Goal: Task Accomplishment & Management: Complete application form

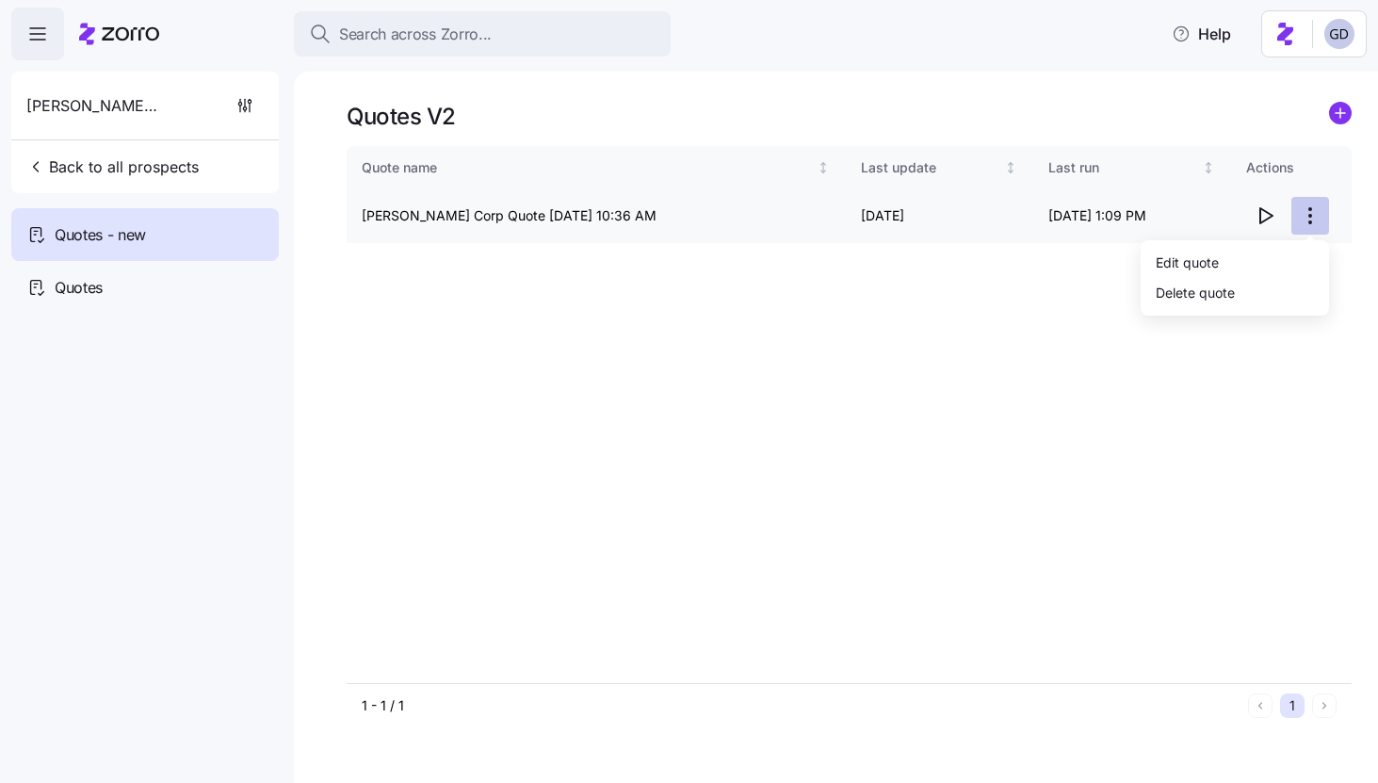
click at [1309, 218] on html "Search across Zorro... Help [PERSON_NAME] Corp Back to all prospects Quotes - n…" at bounding box center [689, 385] width 1378 height 771
click at [1228, 264] on div "Edit quote" at bounding box center [1234, 262] width 173 height 30
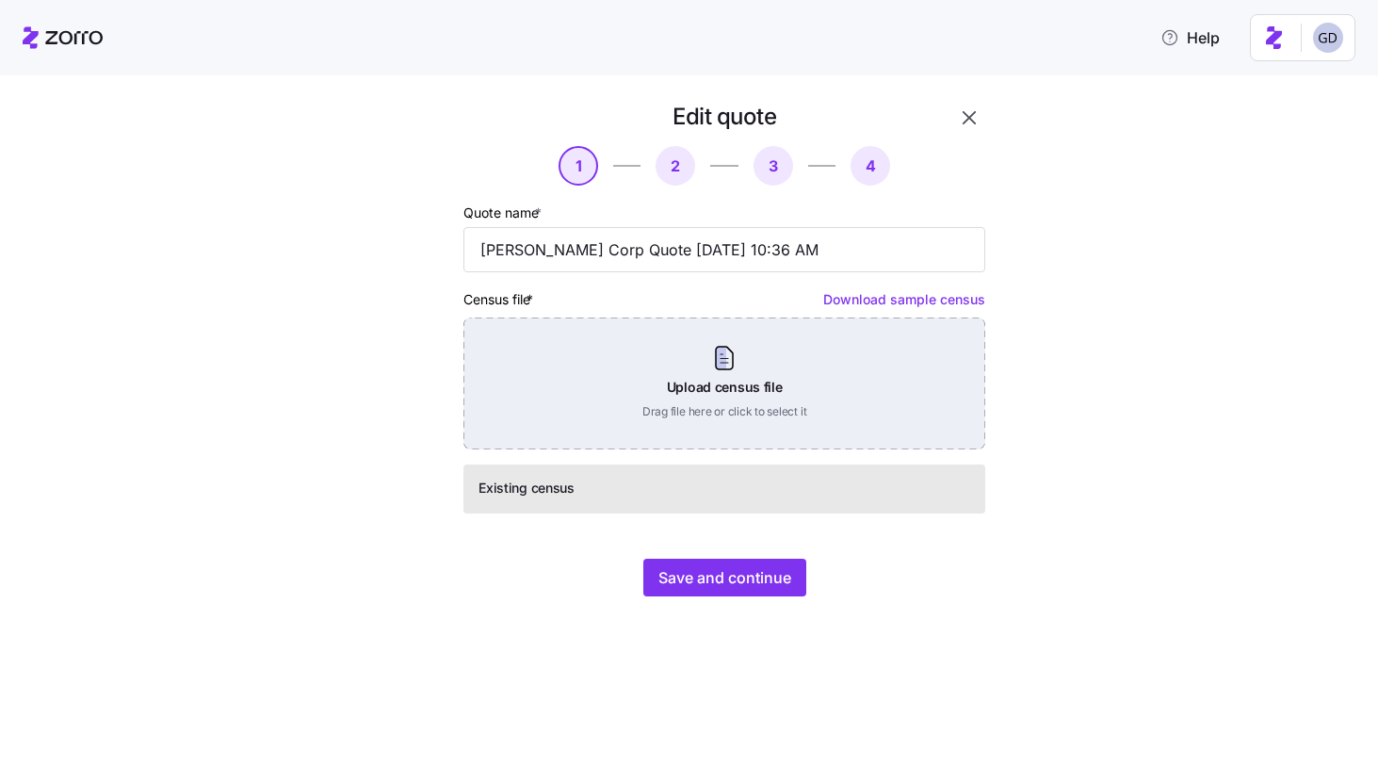
click at [667, 371] on div "Upload census file Drag file here or click to select it" at bounding box center [724, 383] width 522 height 132
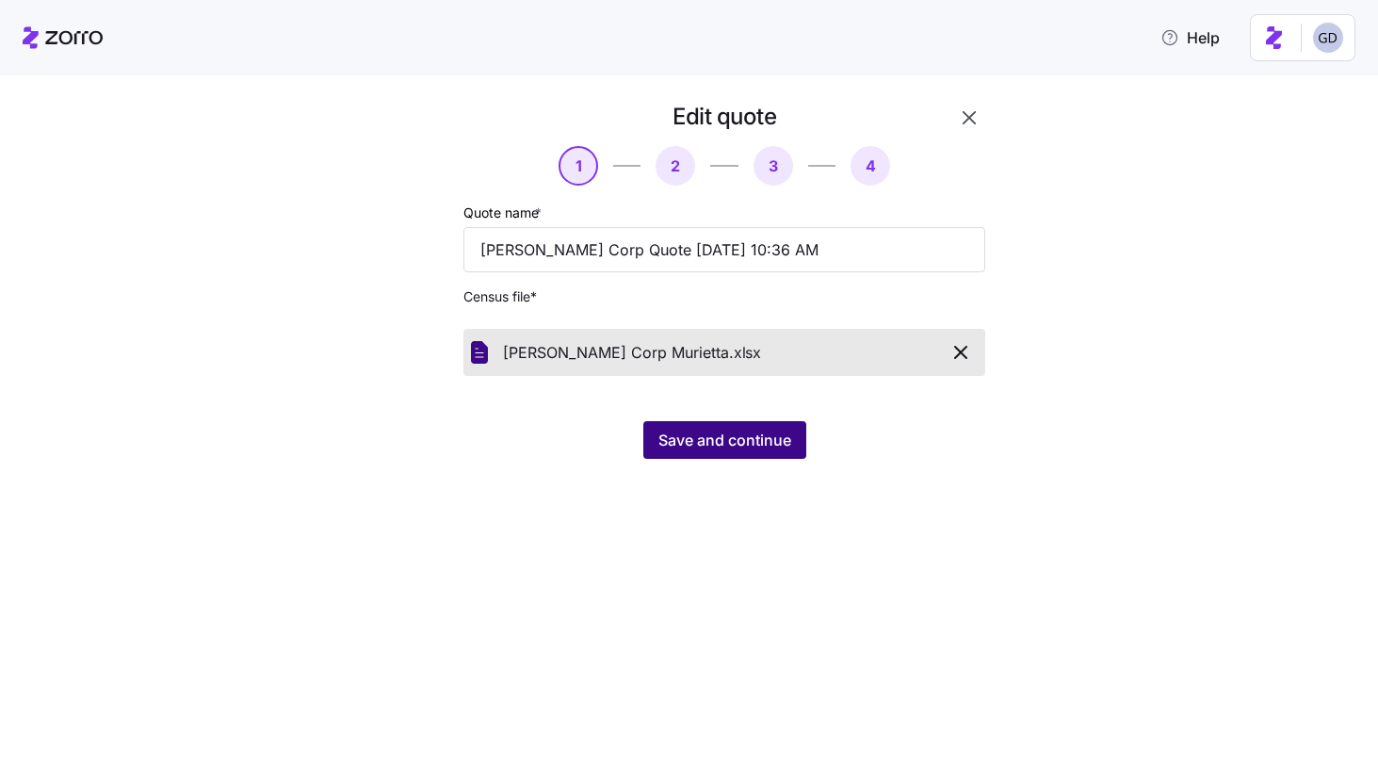
click at [735, 439] on span "Save and continue" at bounding box center [724, 439] width 133 height 23
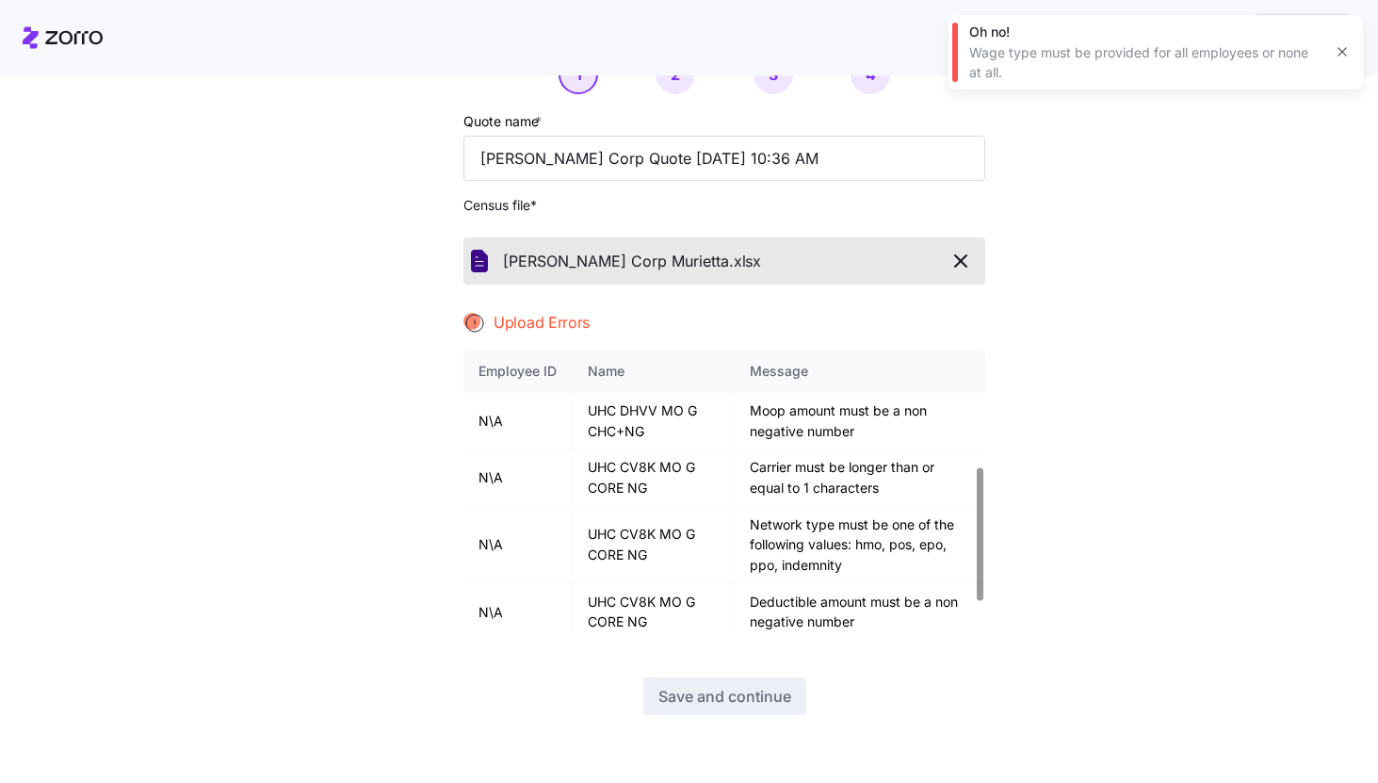
scroll to position [243, 0]
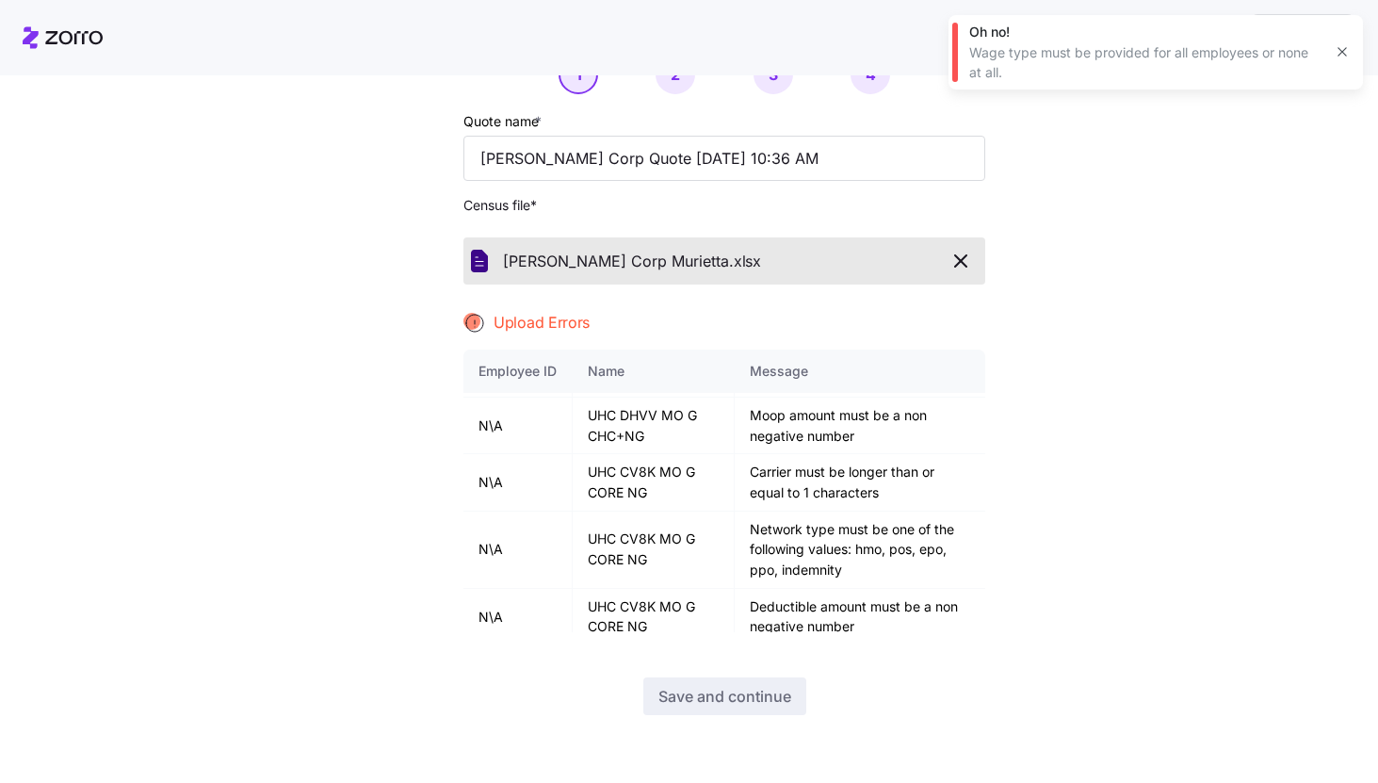
click at [1347, 55] on icon "button" at bounding box center [1341, 51] width 15 height 15
click at [953, 268] on icon "button" at bounding box center [960, 261] width 23 height 23
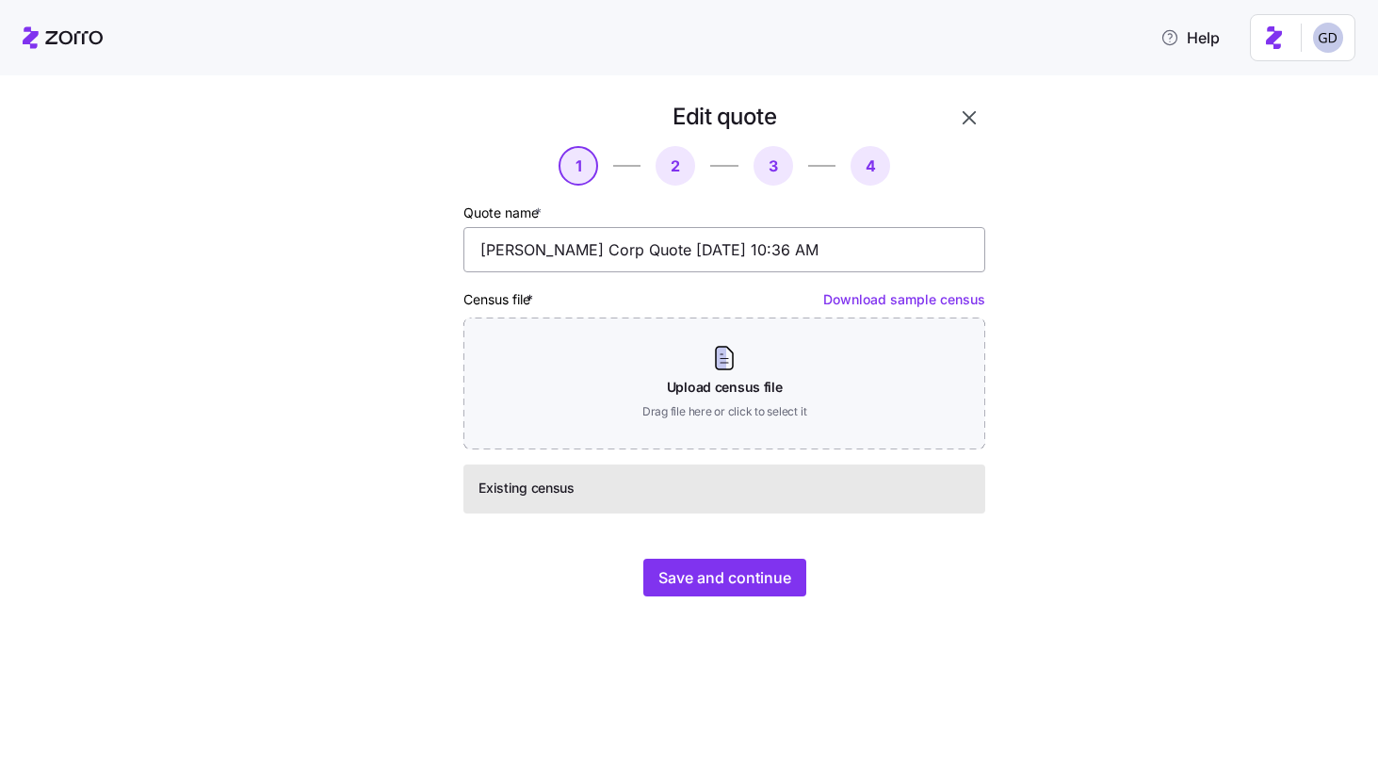
scroll to position [0, 0]
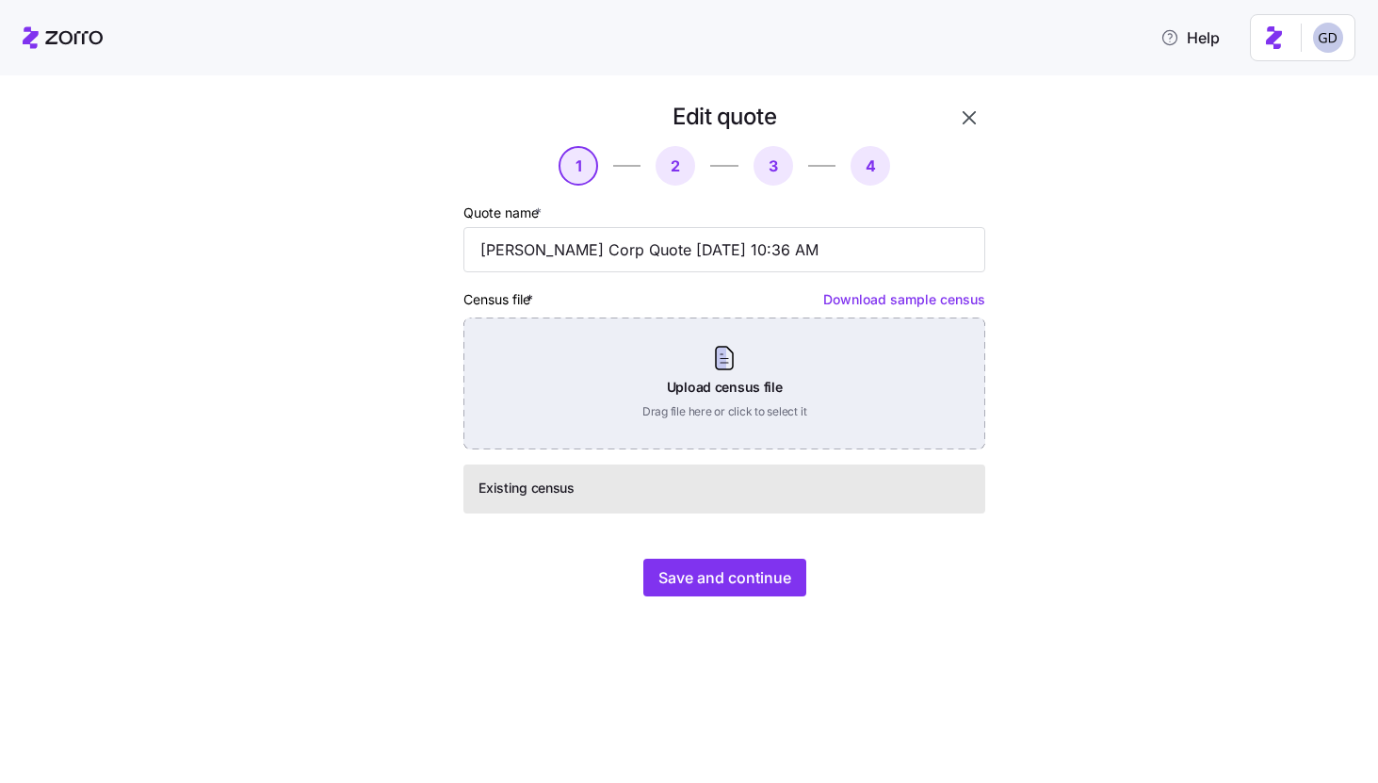
click at [585, 378] on div "Upload census file Drag file here or click to select it" at bounding box center [724, 383] width 522 height 132
click at [737, 357] on div "Upload census file Drag file here or click to select it" at bounding box center [724, 383] width 522 height 132
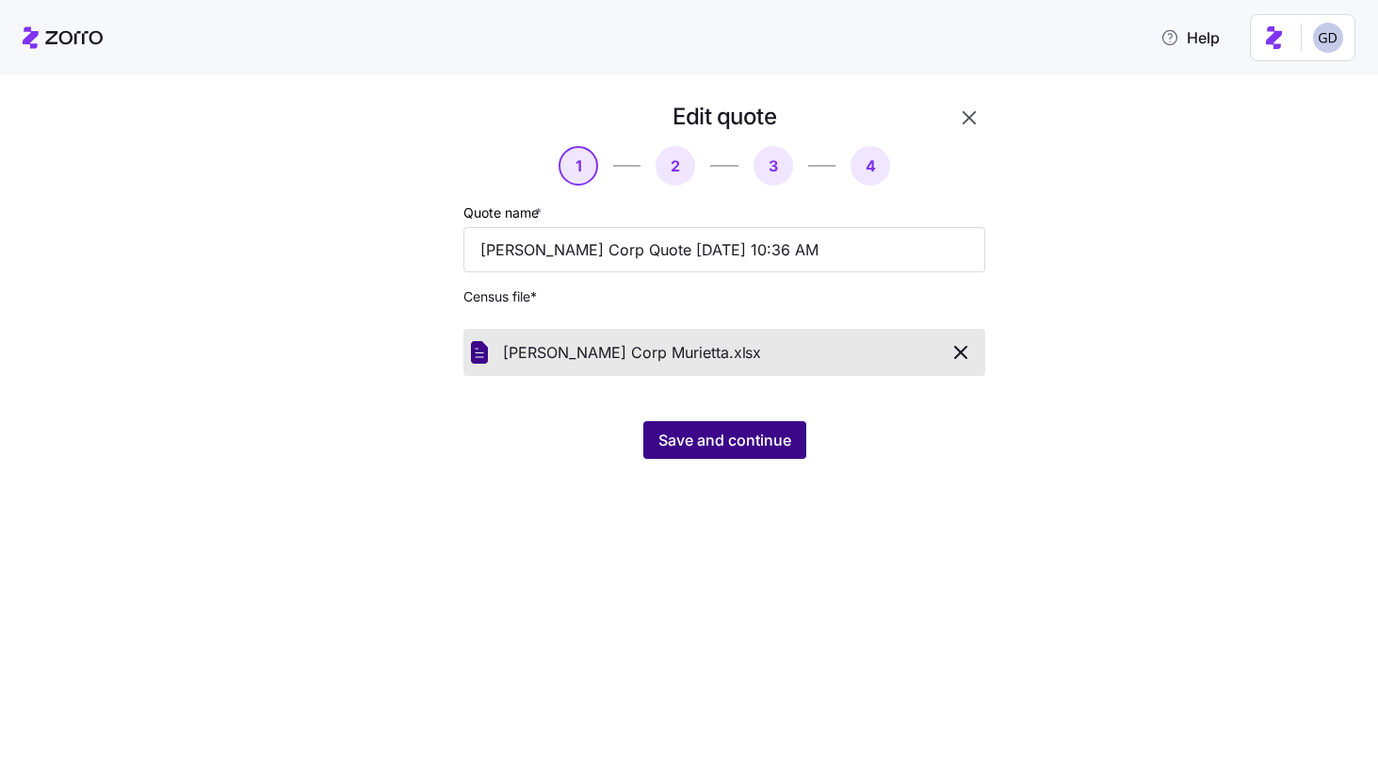
click at [730, 455] on button "Save and continue" at bounding box center [724, 440] width 163 height 38
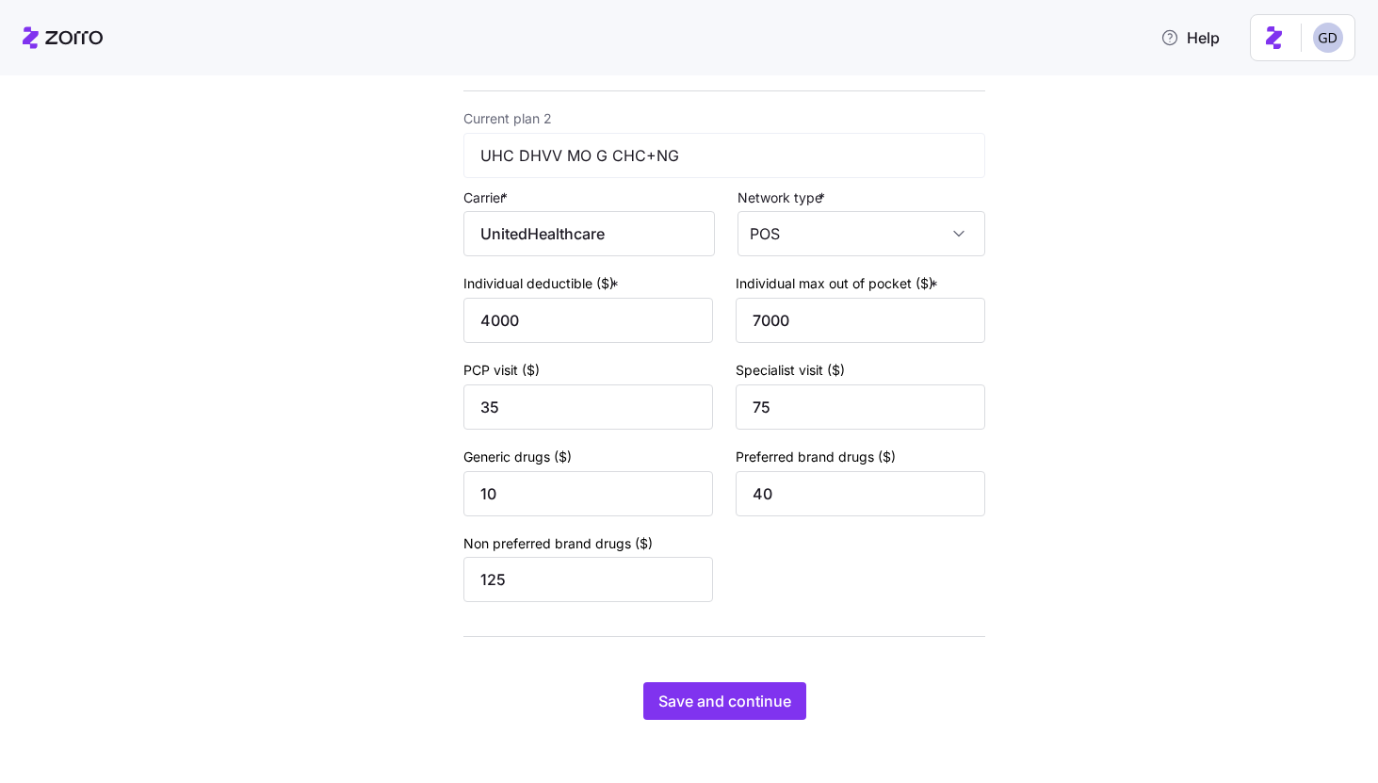
scroll to position [688, 0]
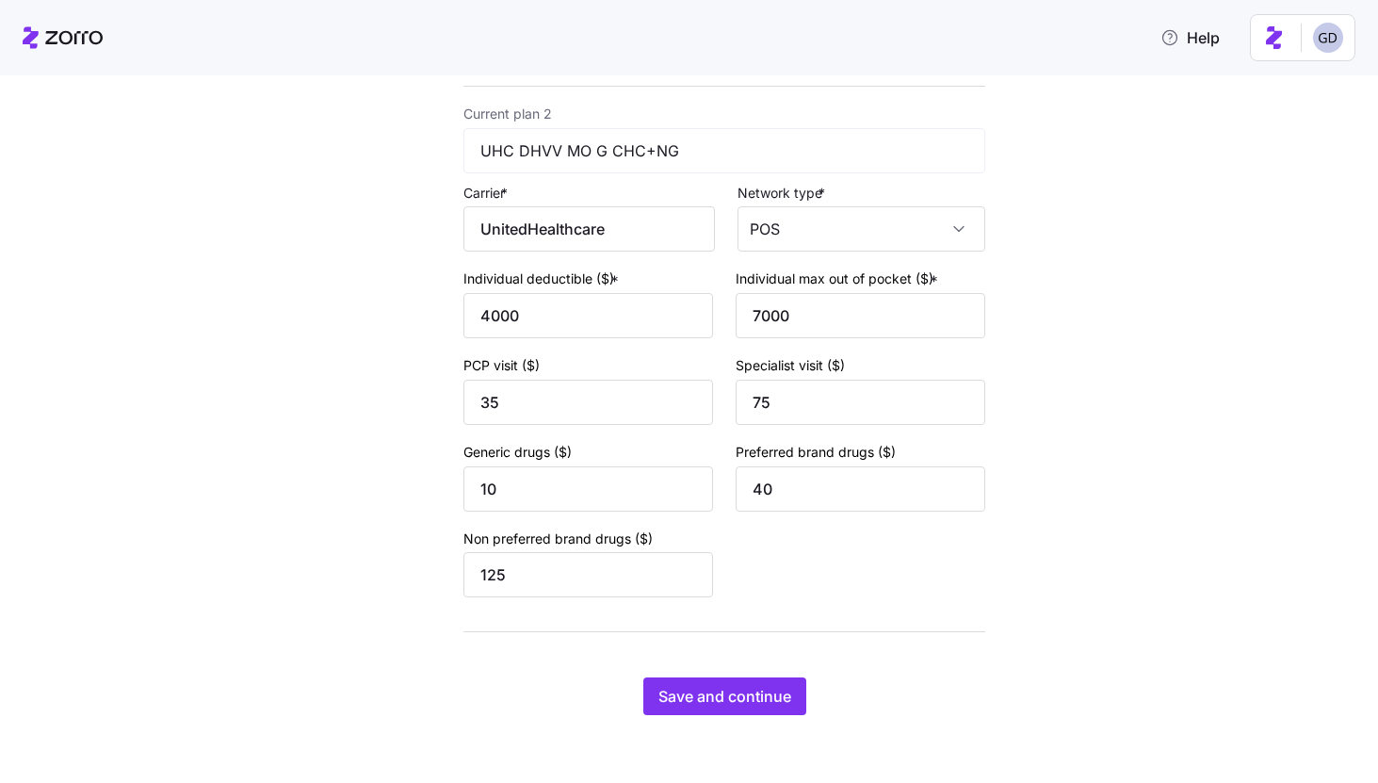
click at [704, 670] on div "Edit quote 2 3 4 Add current plan details Current plan 1 UHC CV8K MO G CORE NG …" at bounding box center [724, 66] width 537 height 1311
click at [699, 692] on span "Save and continue" at bounding box center [724, 696] width 133 height 23
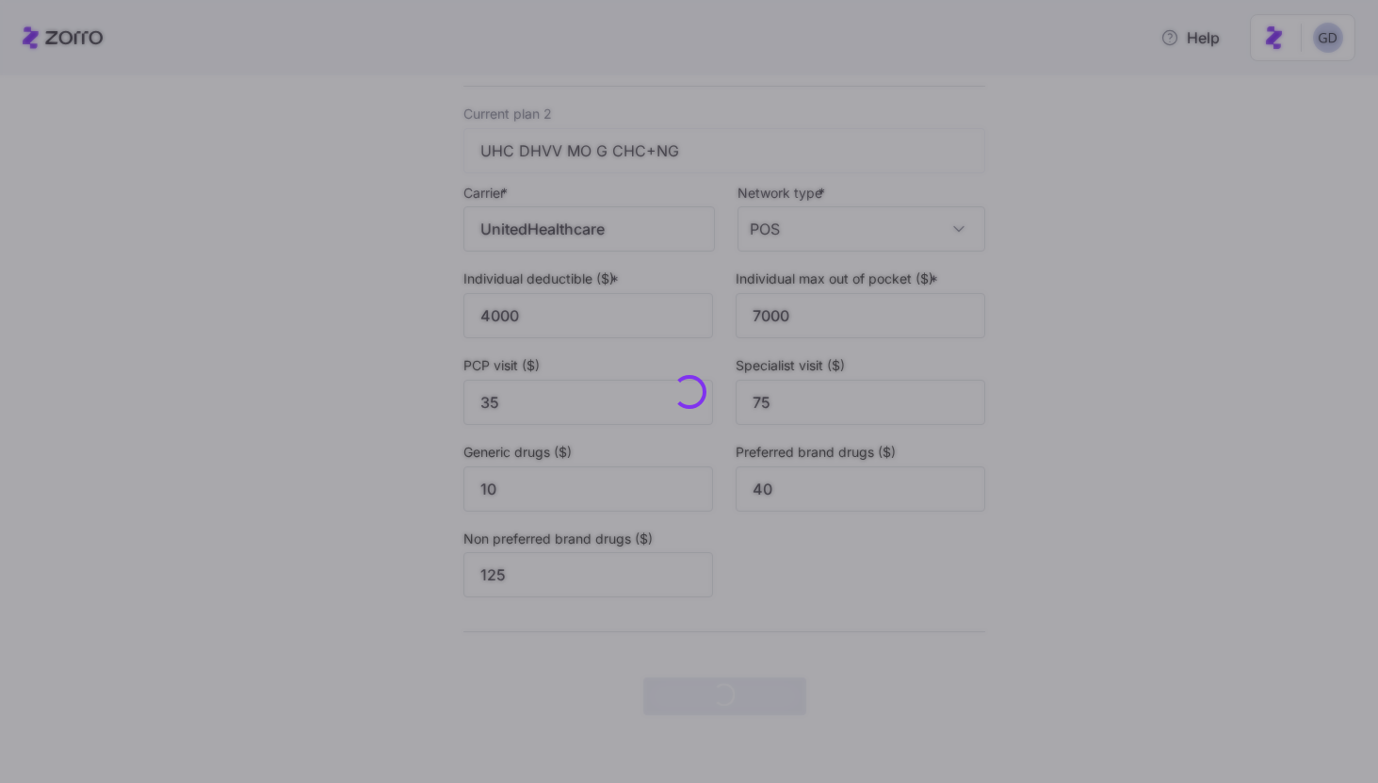
scroll to position [0, 0]
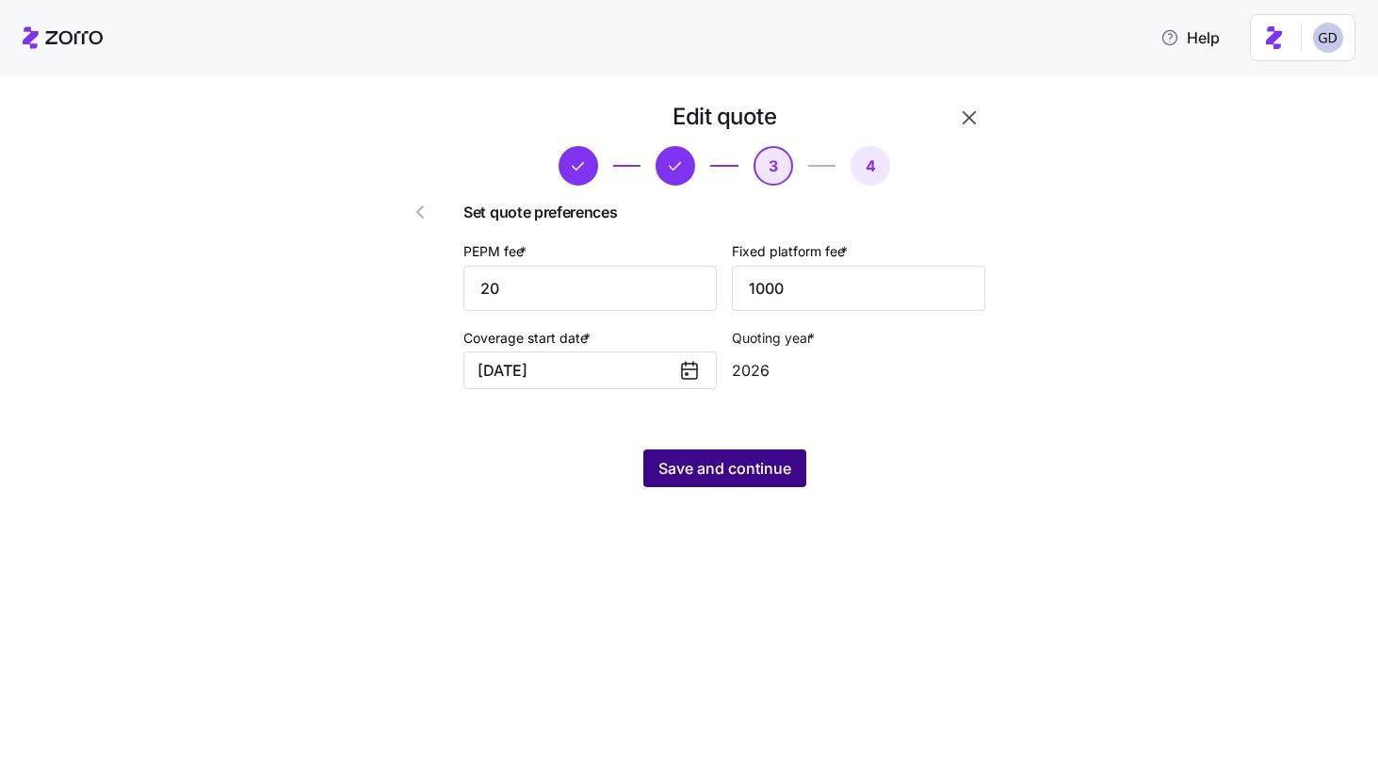
click at [738, 485] on button "Save and continue" at bounding box center [724, 468] width 163 height 38
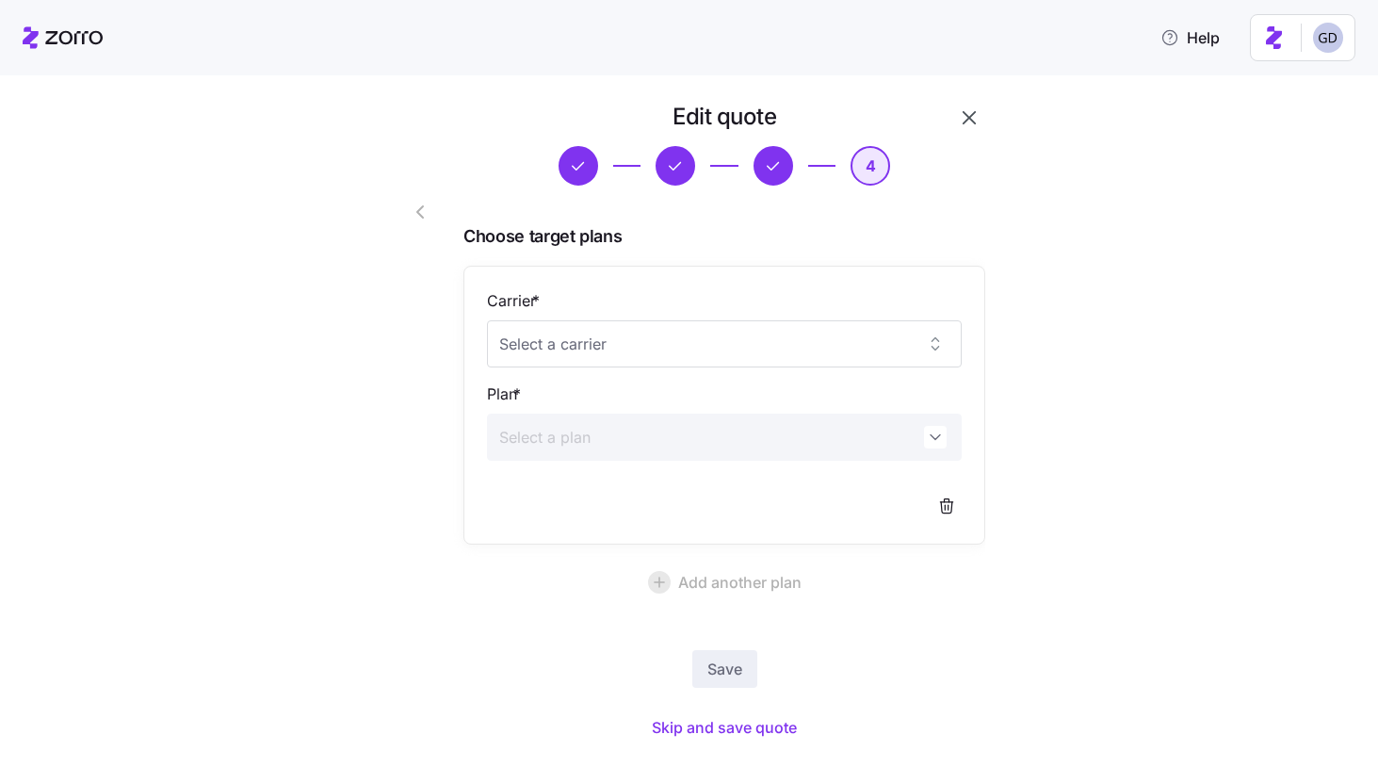
scroll to position [28, 0]
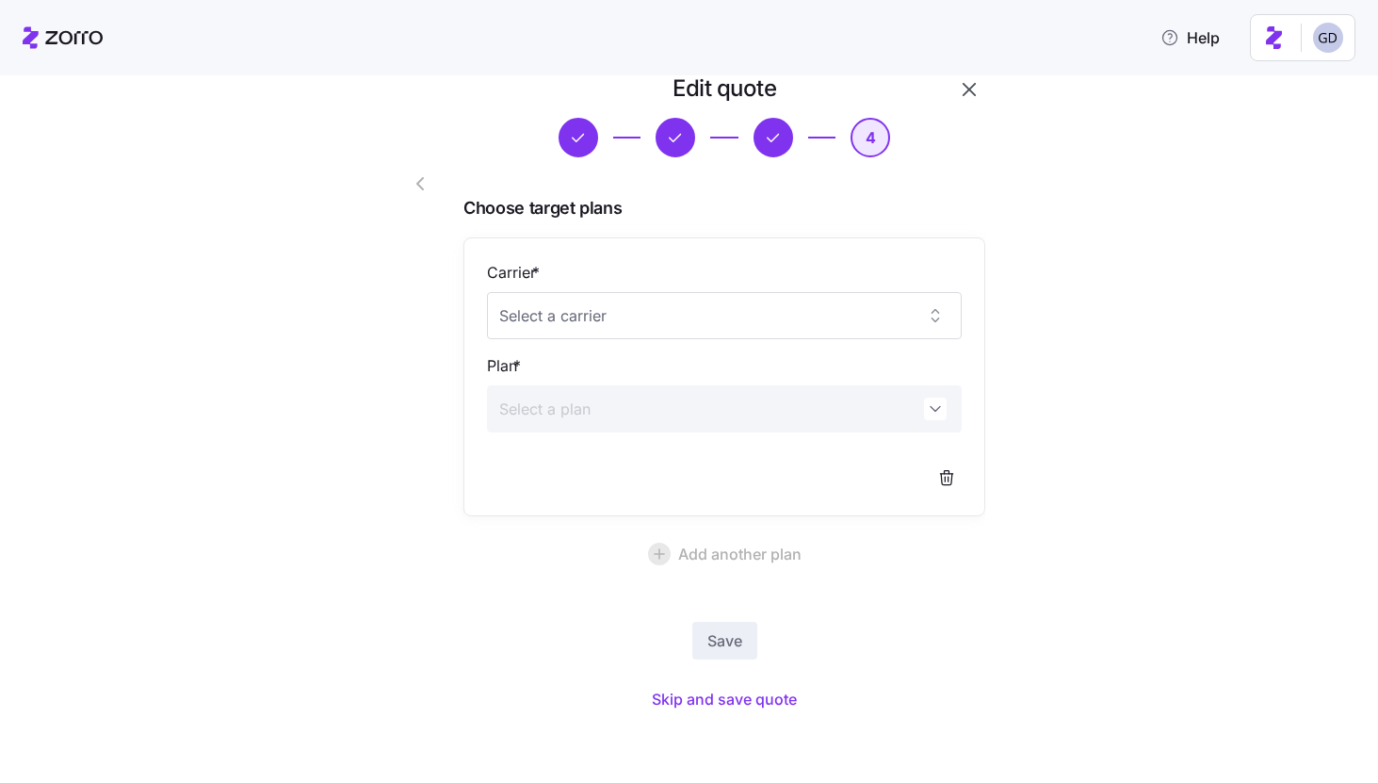
click at [760, 672] on div "Save Skip and save quote" at bounding box center [724, 669] width 522 height 94
click at [751, 694] on span "Skip and save quote" at bounding box center [724, 698] width 145 height 23
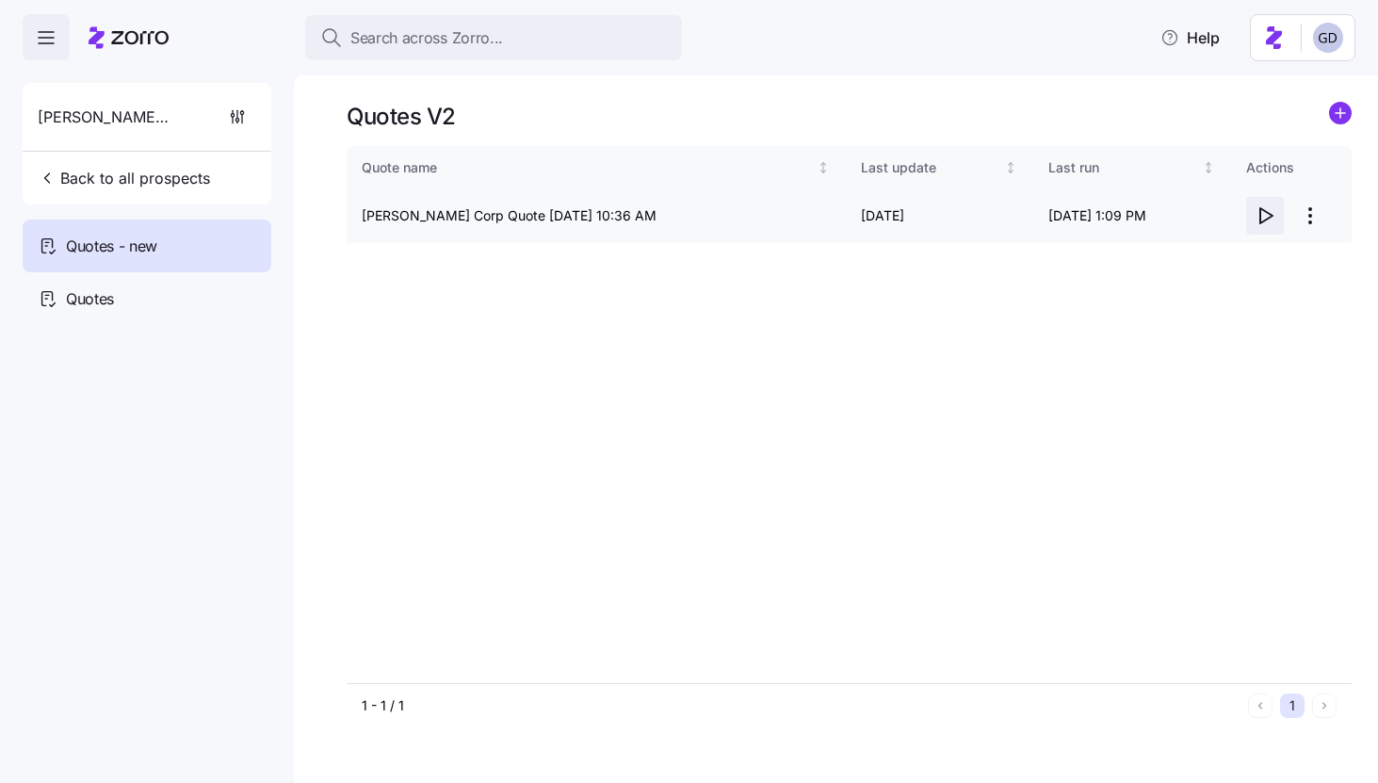
click at [1264, 211] on icon "button" at bounding box center [1264, 215] width 23 height 23
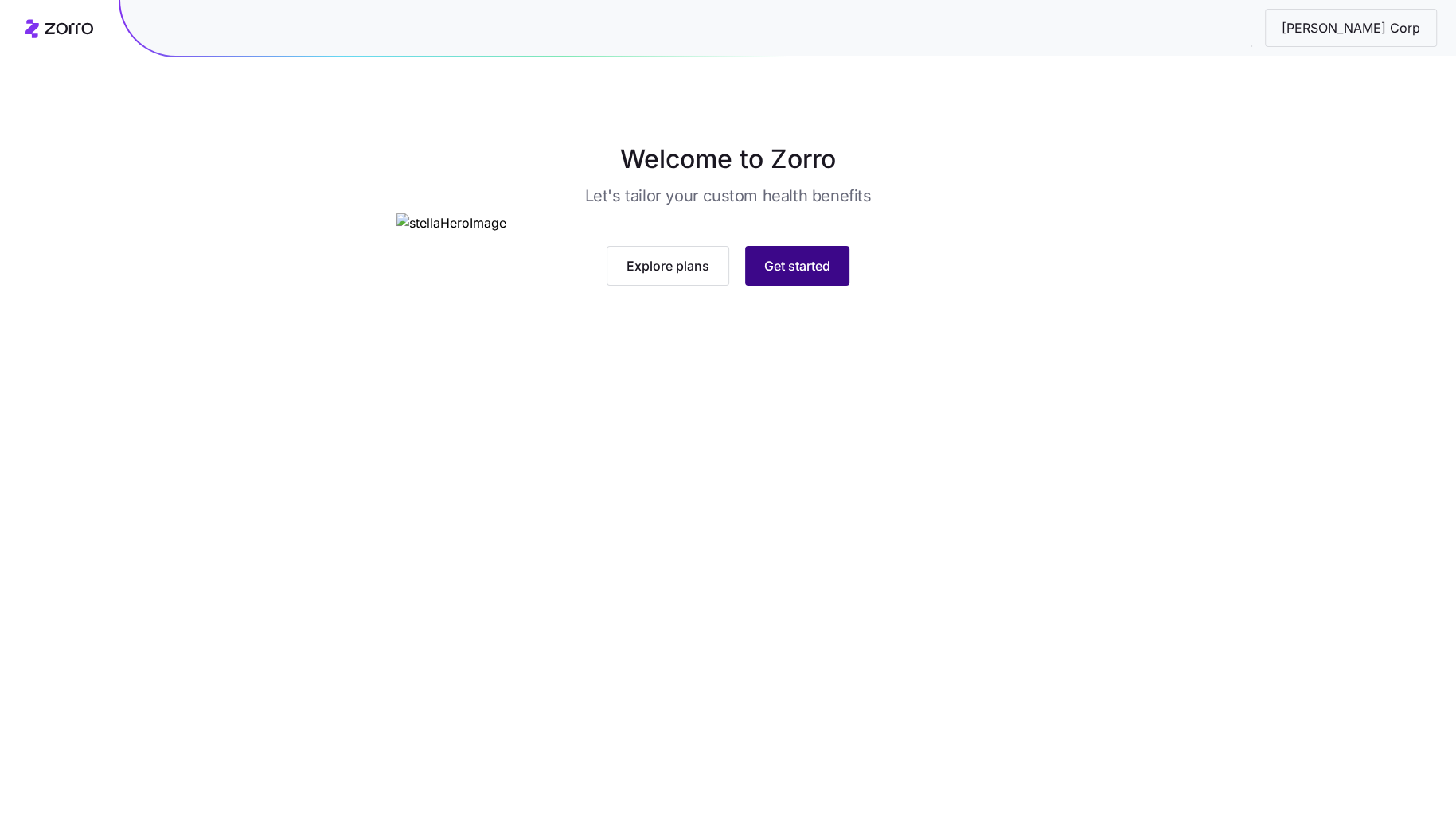
click at [808, 286] on button "Get started" at bounding box center [796, 266] width 104 height 40
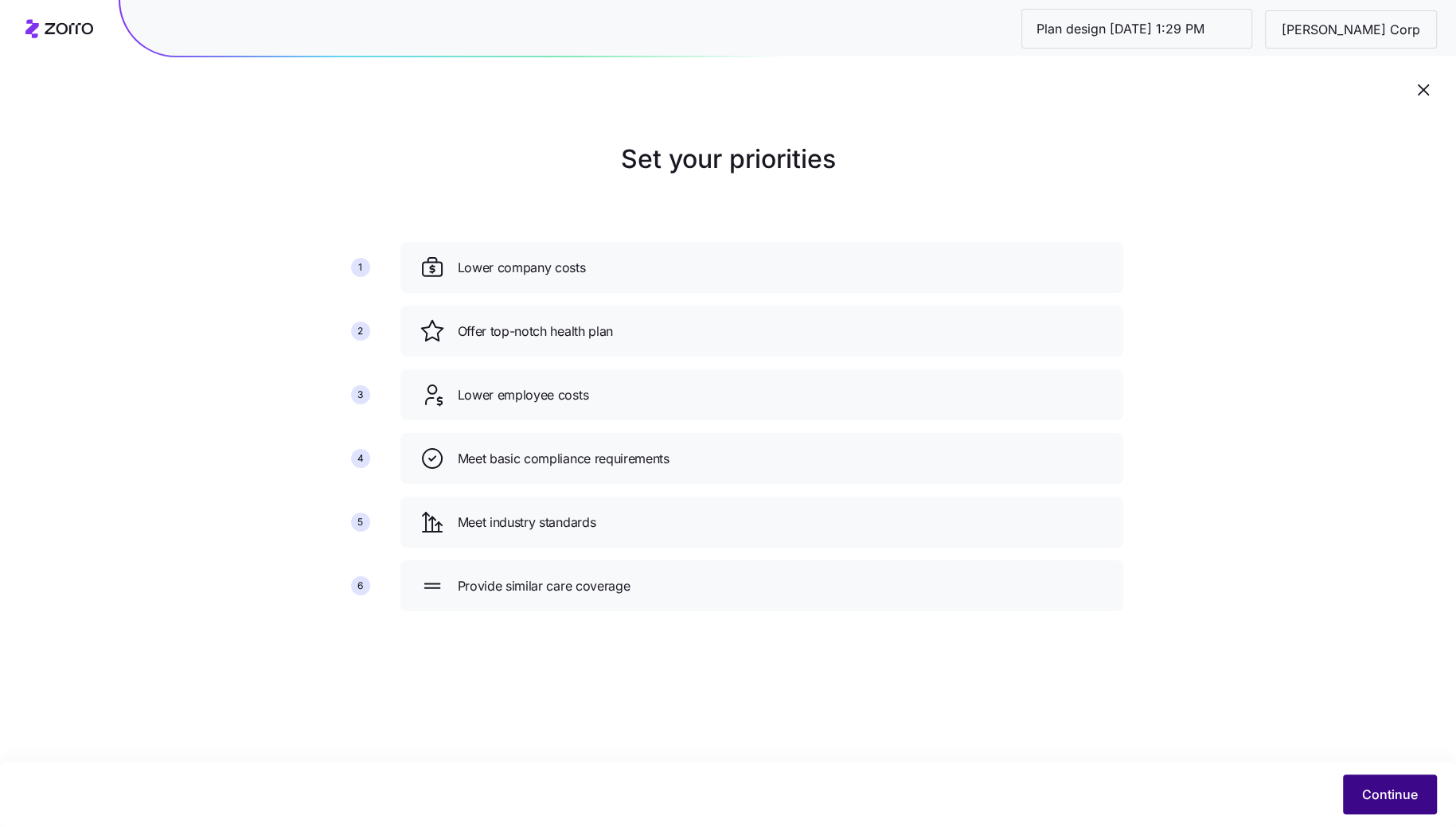
click at [1409, 798] on span "Continue" at bounding box center [1390, 794] width 56 height 19
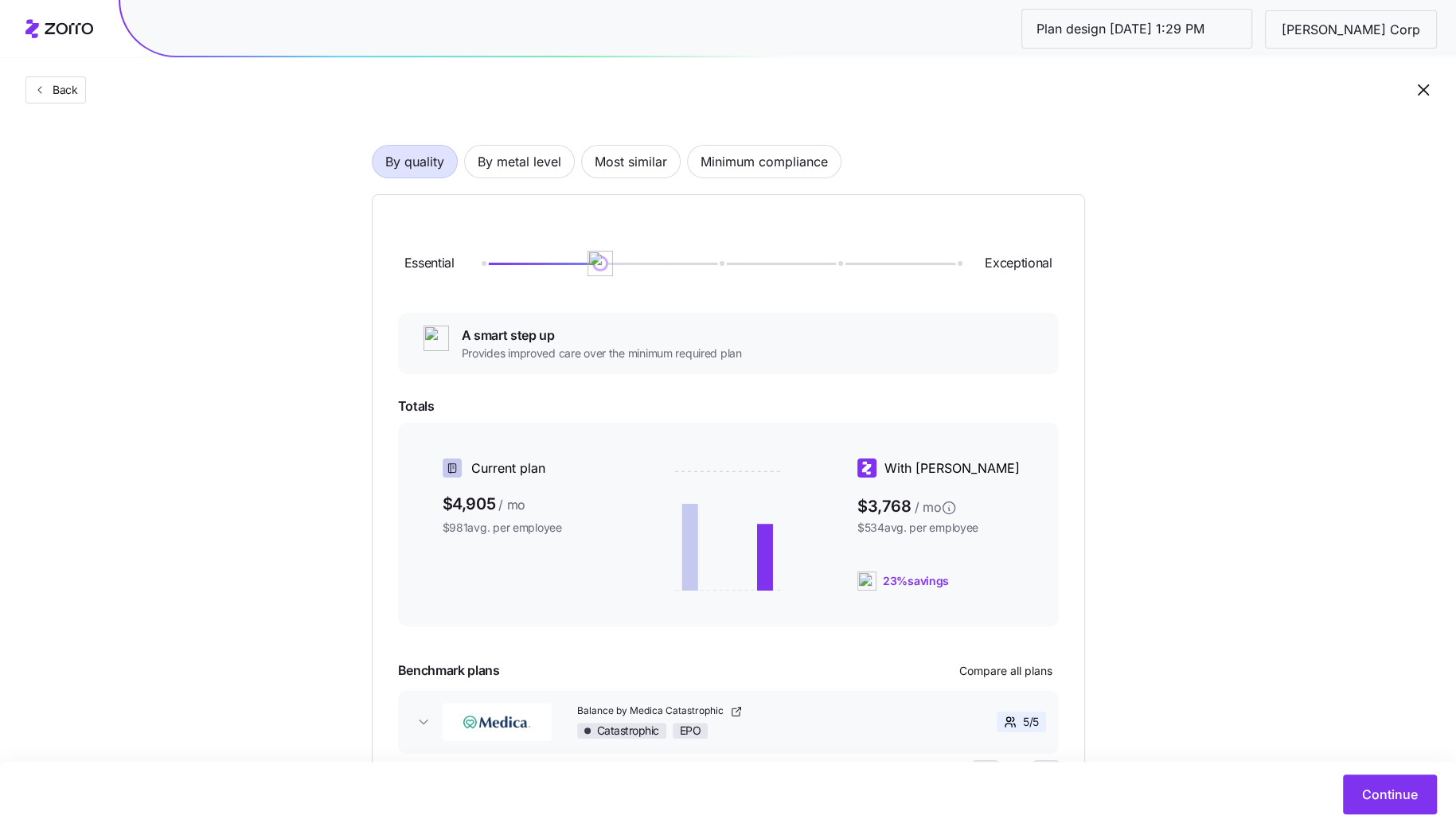
scroll to position [81, 0]
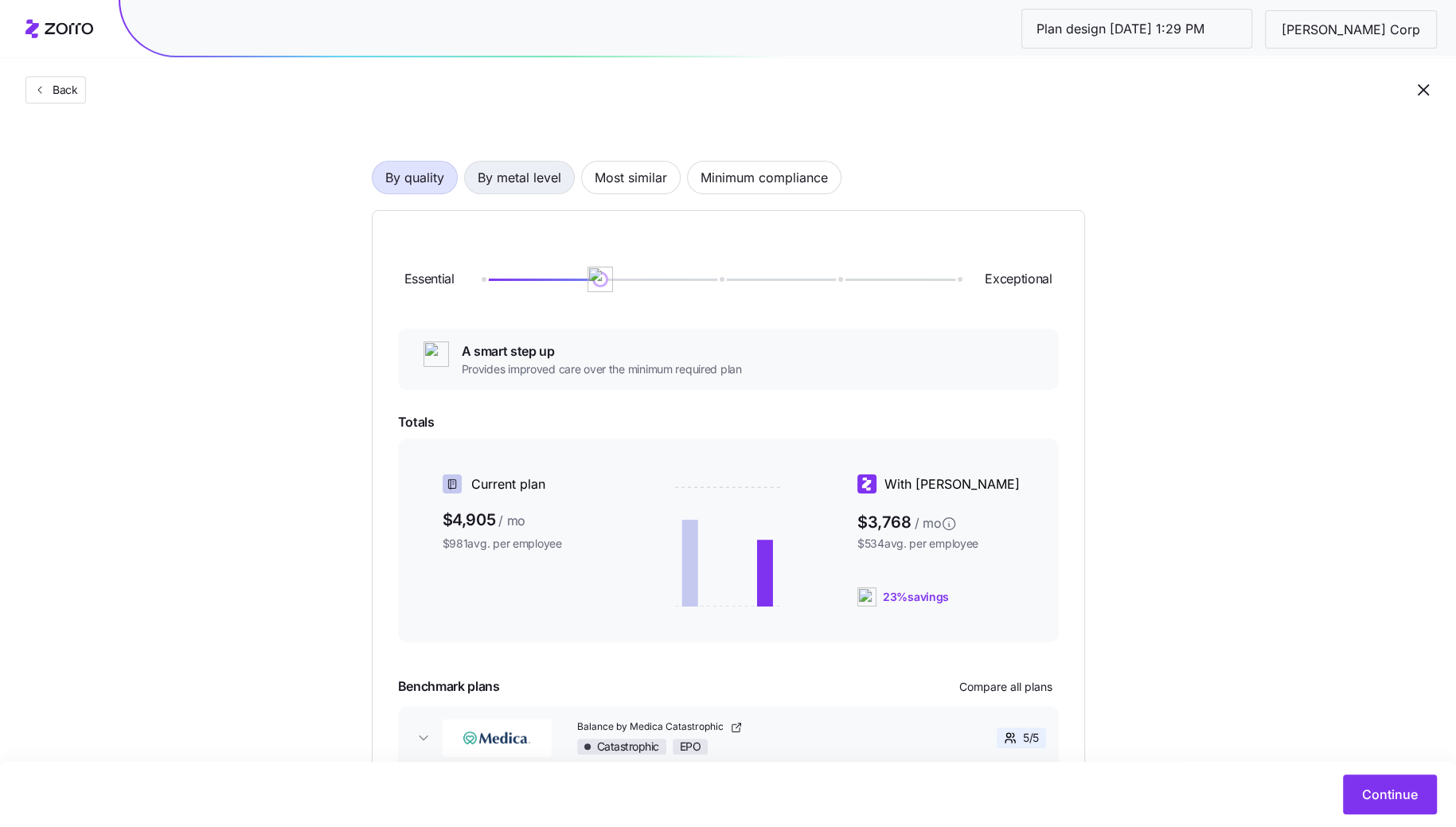
click at [523, 181] on span "By metal level" at bounding box center [519, 178] width 84 height 32
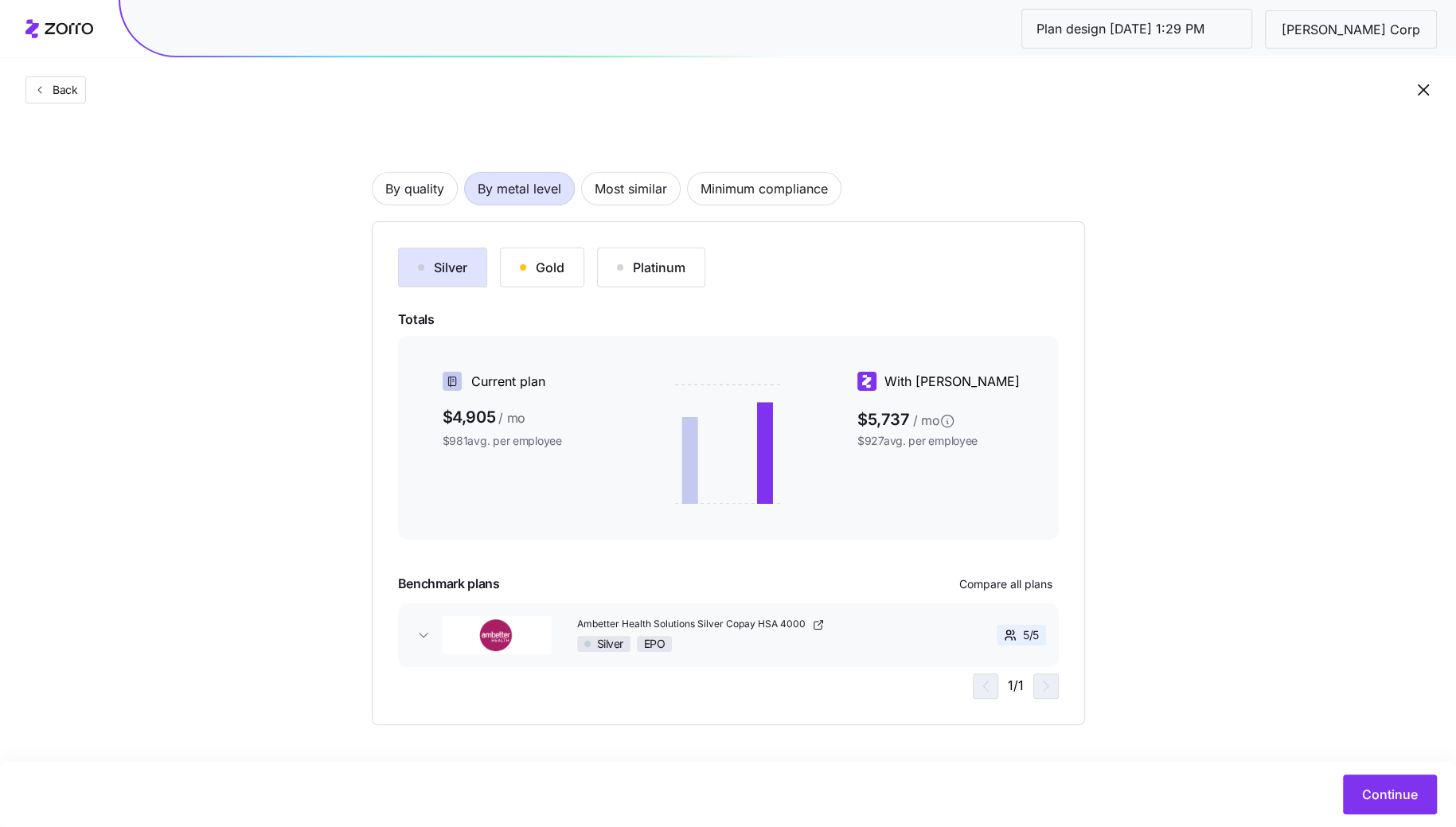
scroll to position [69, 0]
click at [431, 191] on span "By quality" at bounding box center [415, 189] width 59 height 32
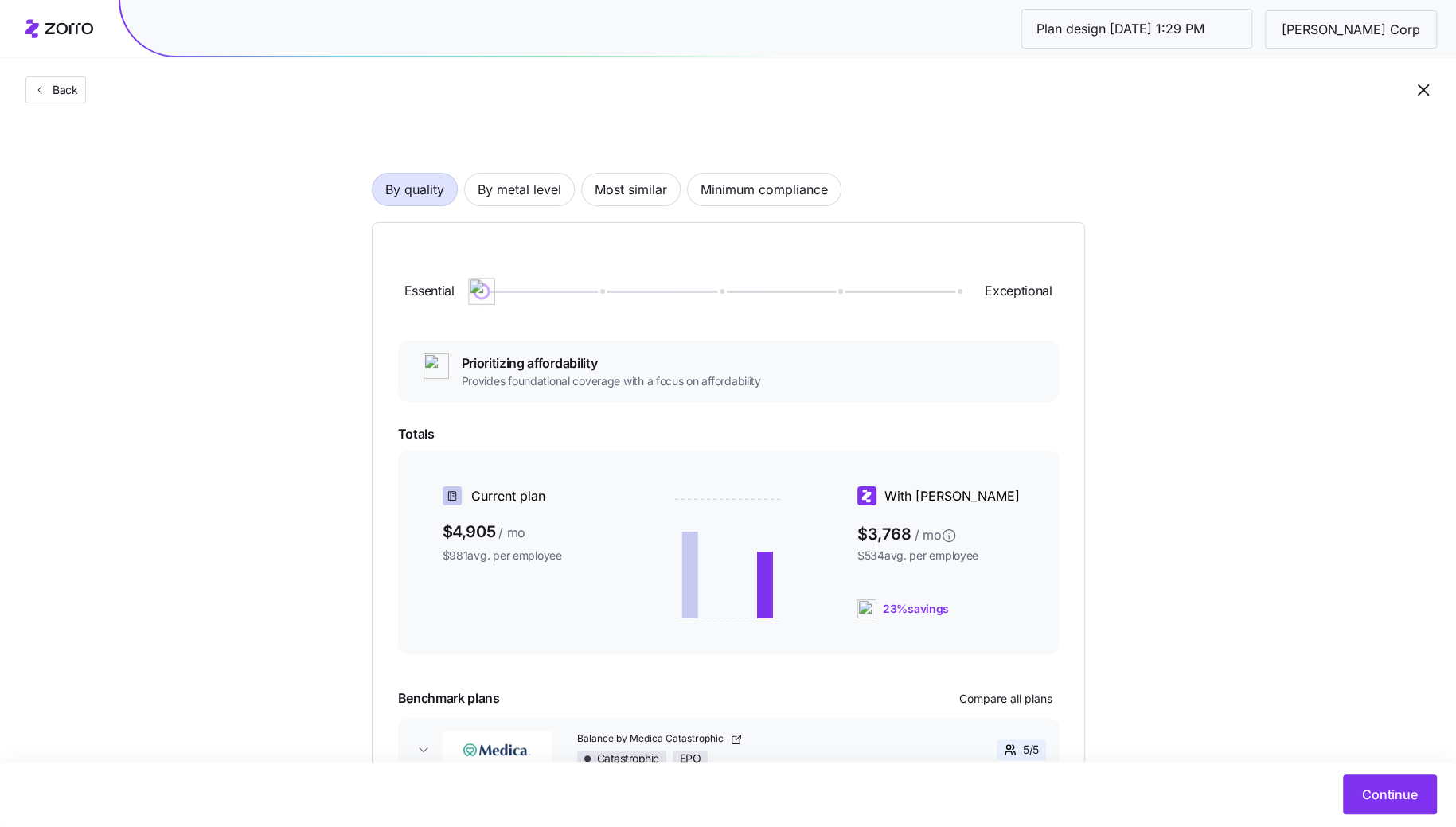
drag, startPoint x: 602, startPoint y: 295, endPoint x: 443, endPoint y: 295, distance: 159.0
click at [443, 295] on div "Essential Exceptional" at bounding box center [729, 292] width 661 height 86
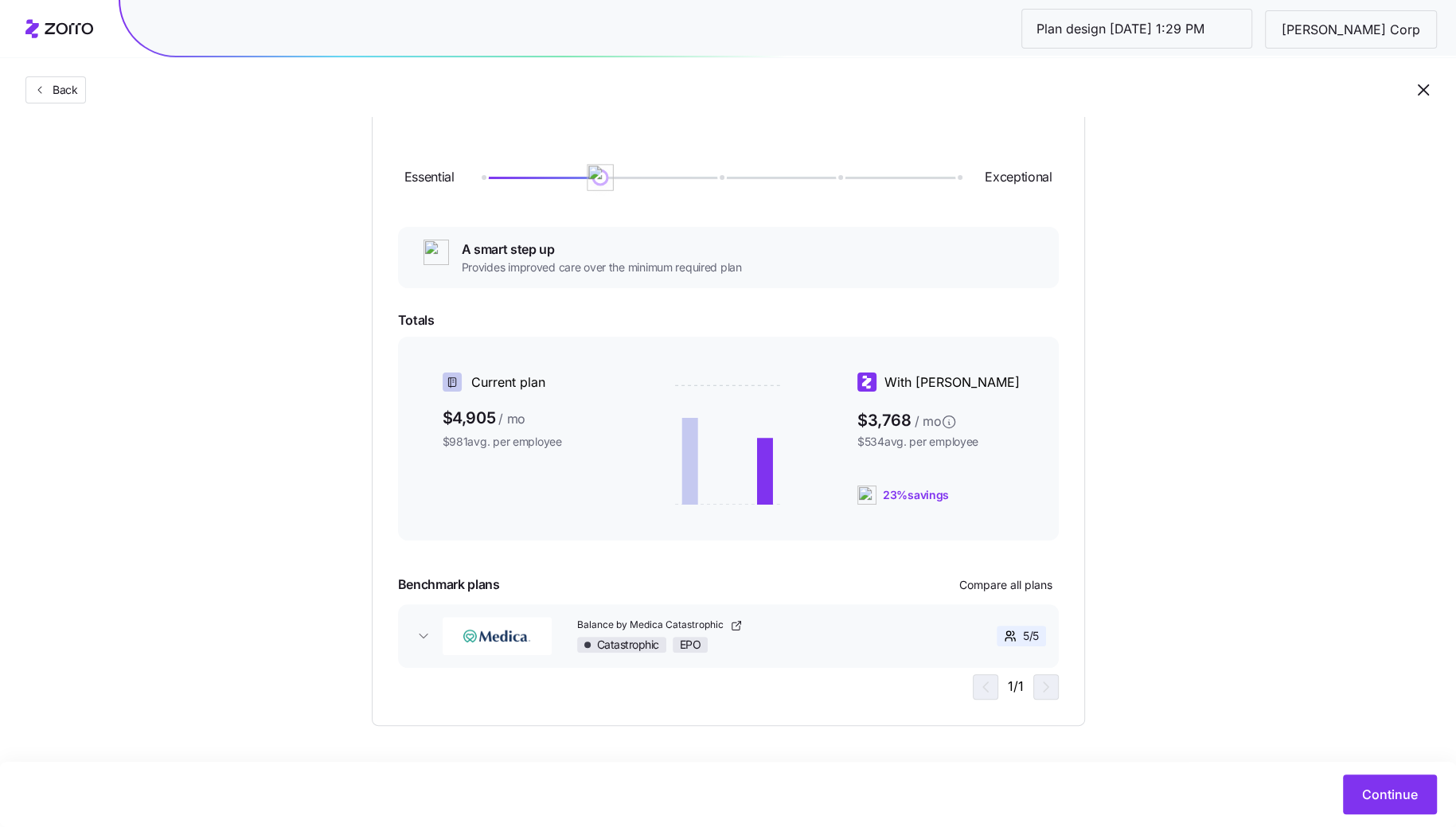
click at [604, 180] on div at bounding box center [720, 177] width 476 height 9
click at [728, 178] on div at bounding box center [720, 177] width 476 height 9
click at [609, 173] on div at bounding box center [720, 177] width 476 height 9
click at [1026, 586] on span "Compare all plans" at bounding box center [1006, 585] width 93 height 16
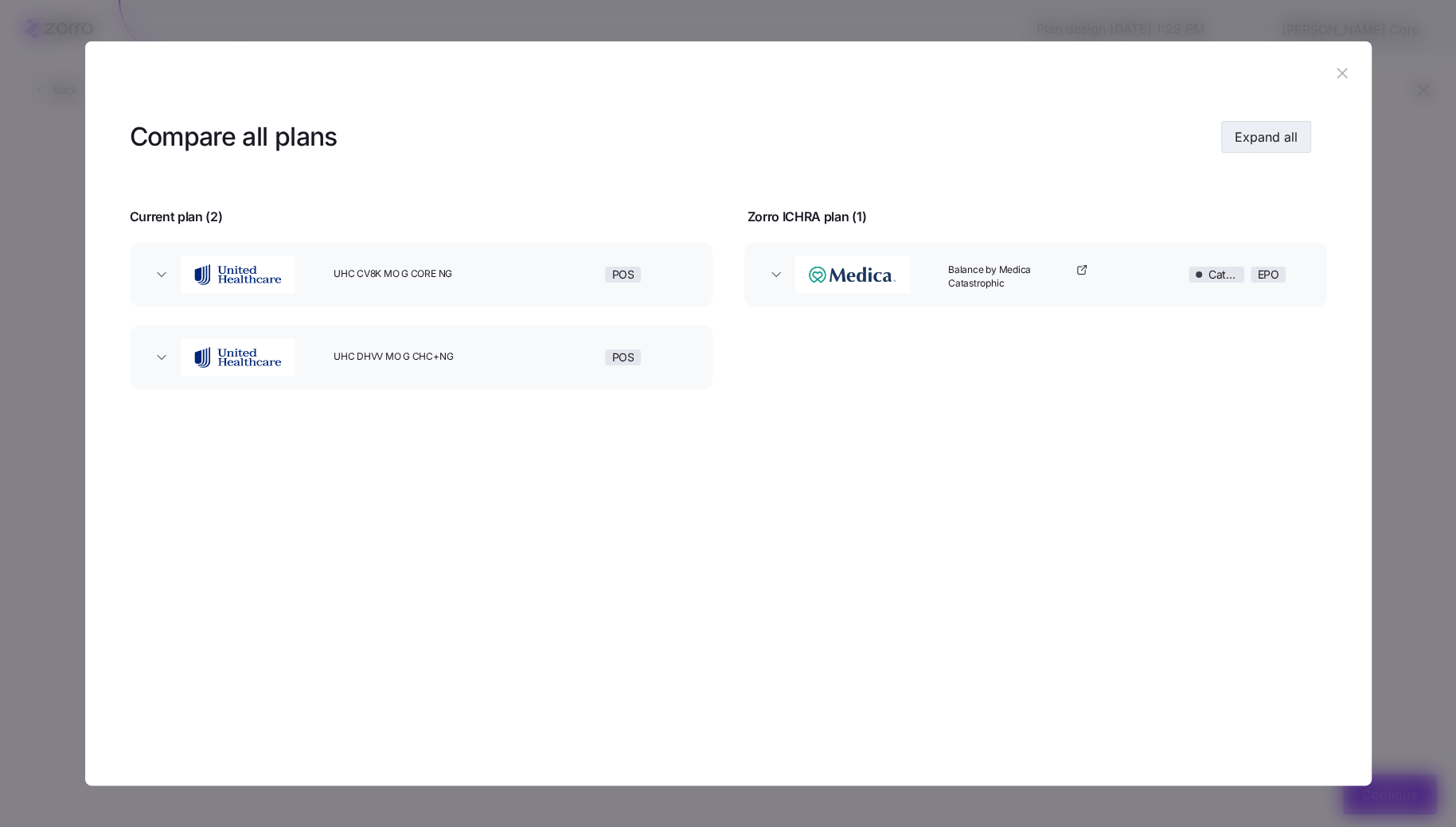
click at [1256, 126] on button "Expand all" at bounding box center [1267, 137] width 90 height 32
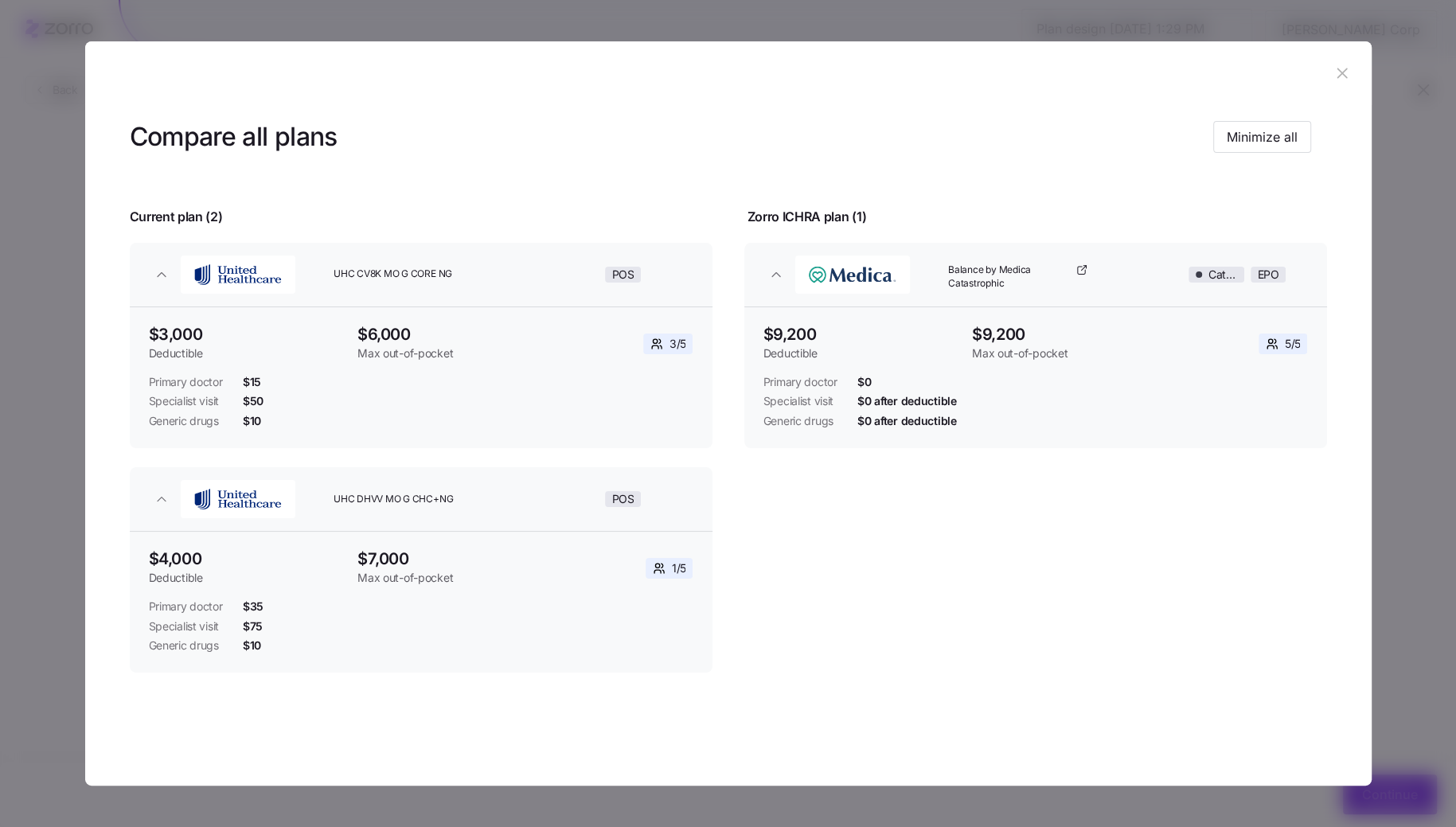
click at [1341, 78] on icon "button" at bounding box center [1342, 73] width 18 height 18
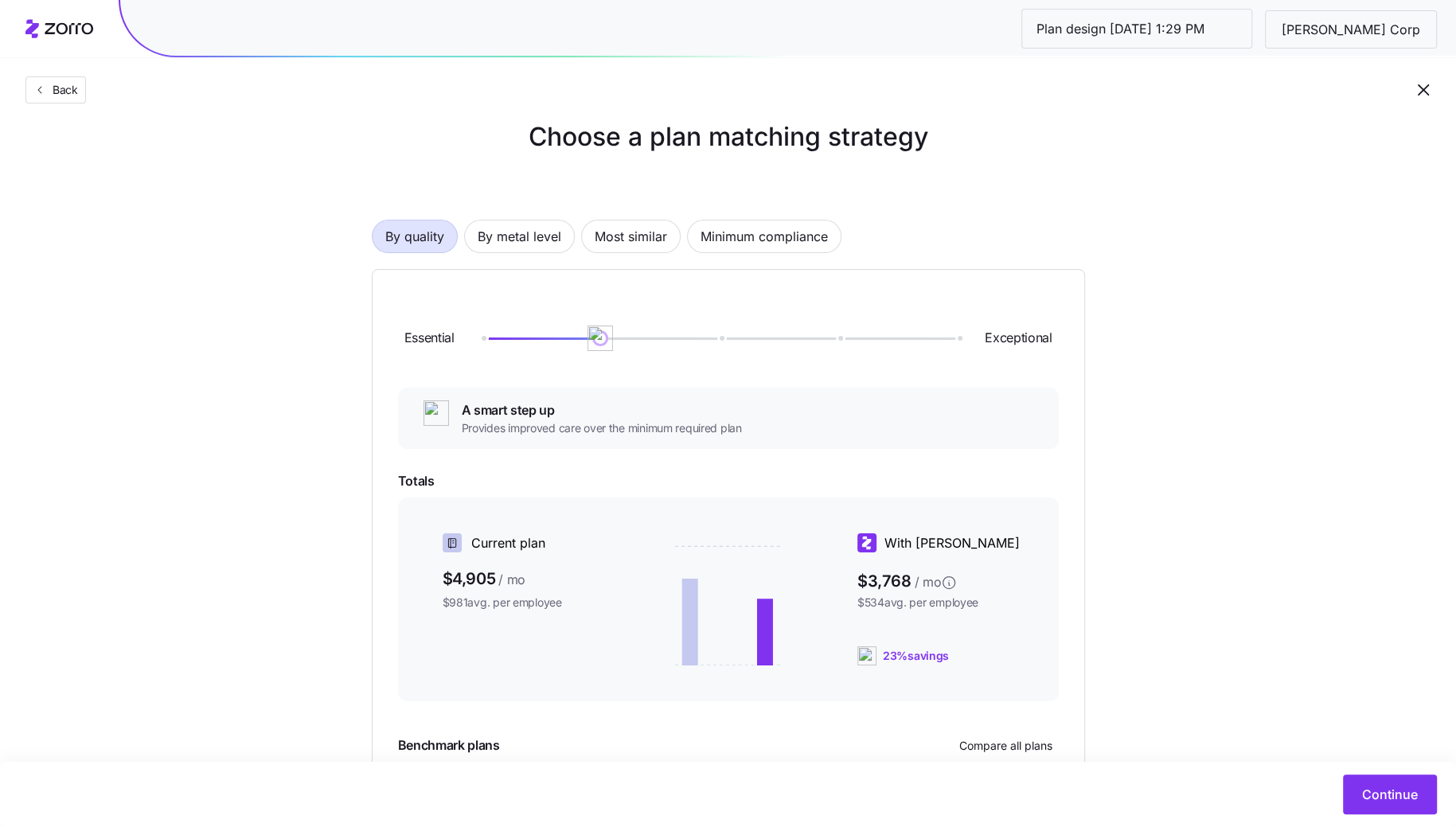
scroll to position [13, 0]
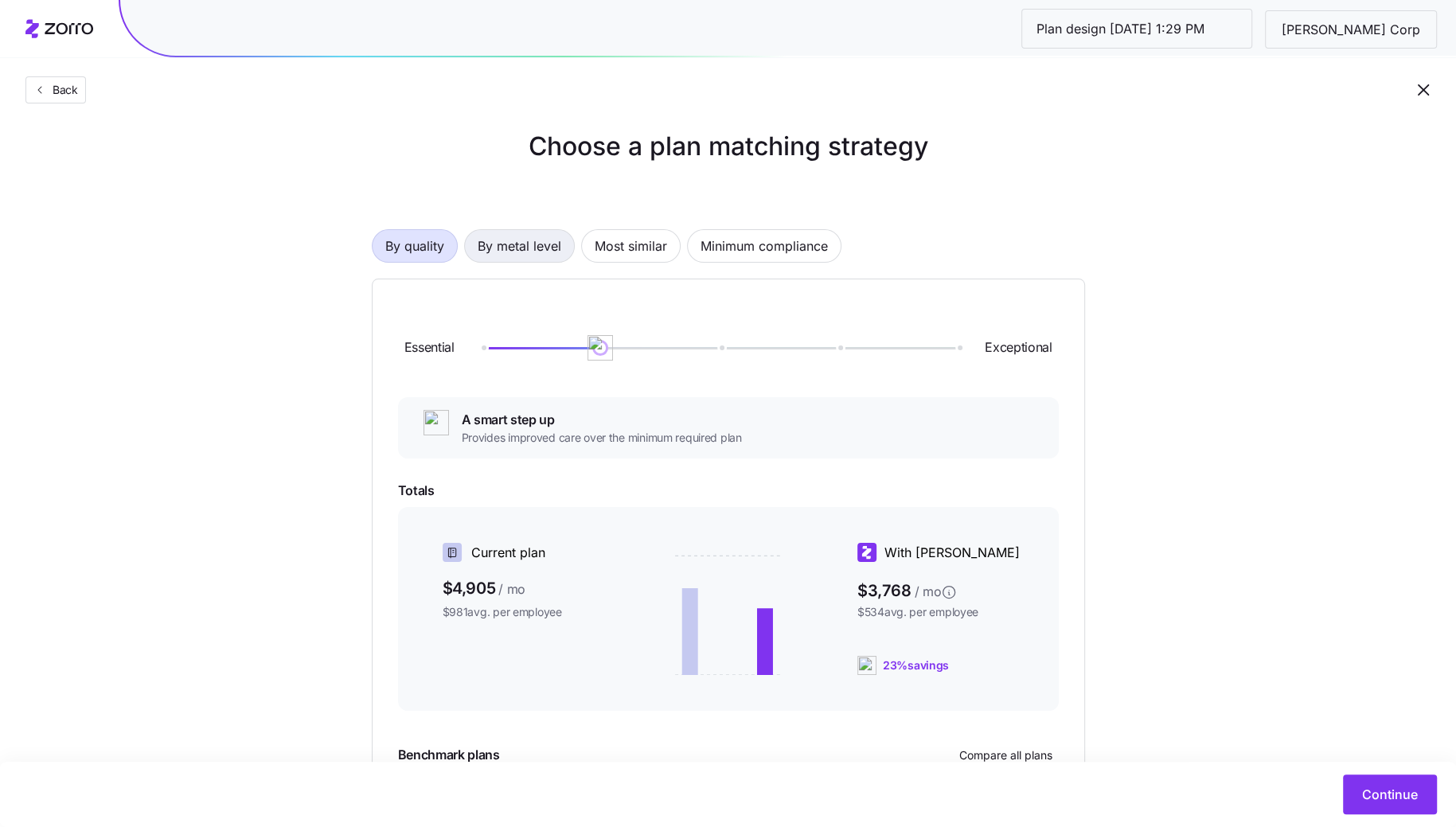
click at [515, 243] on span "By metal level" at bounding box center [519, 246] width 84 height 32
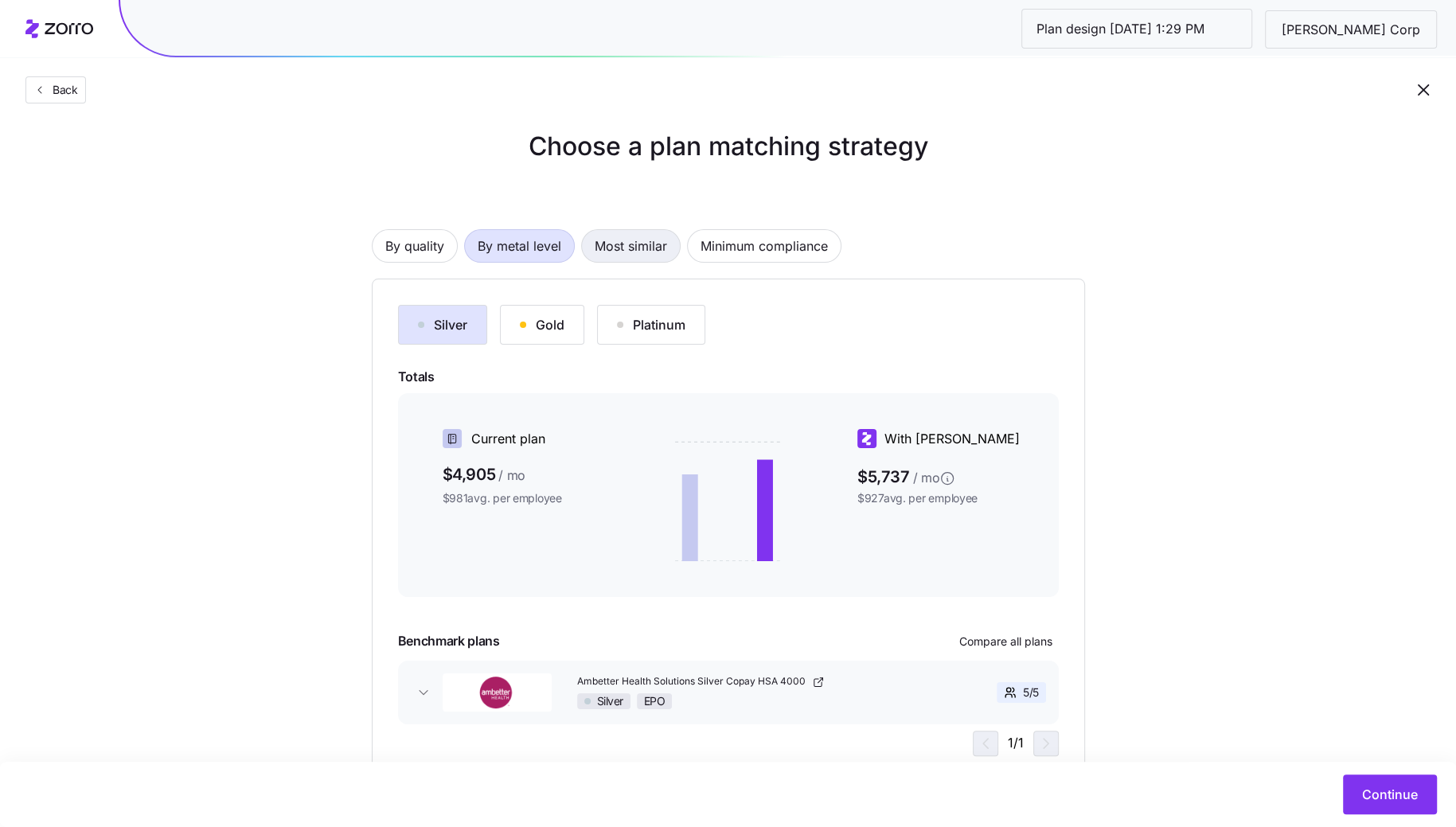
click at [641, 253] on span "Most similar" at bounding box center [631, 246] width 73 height 32
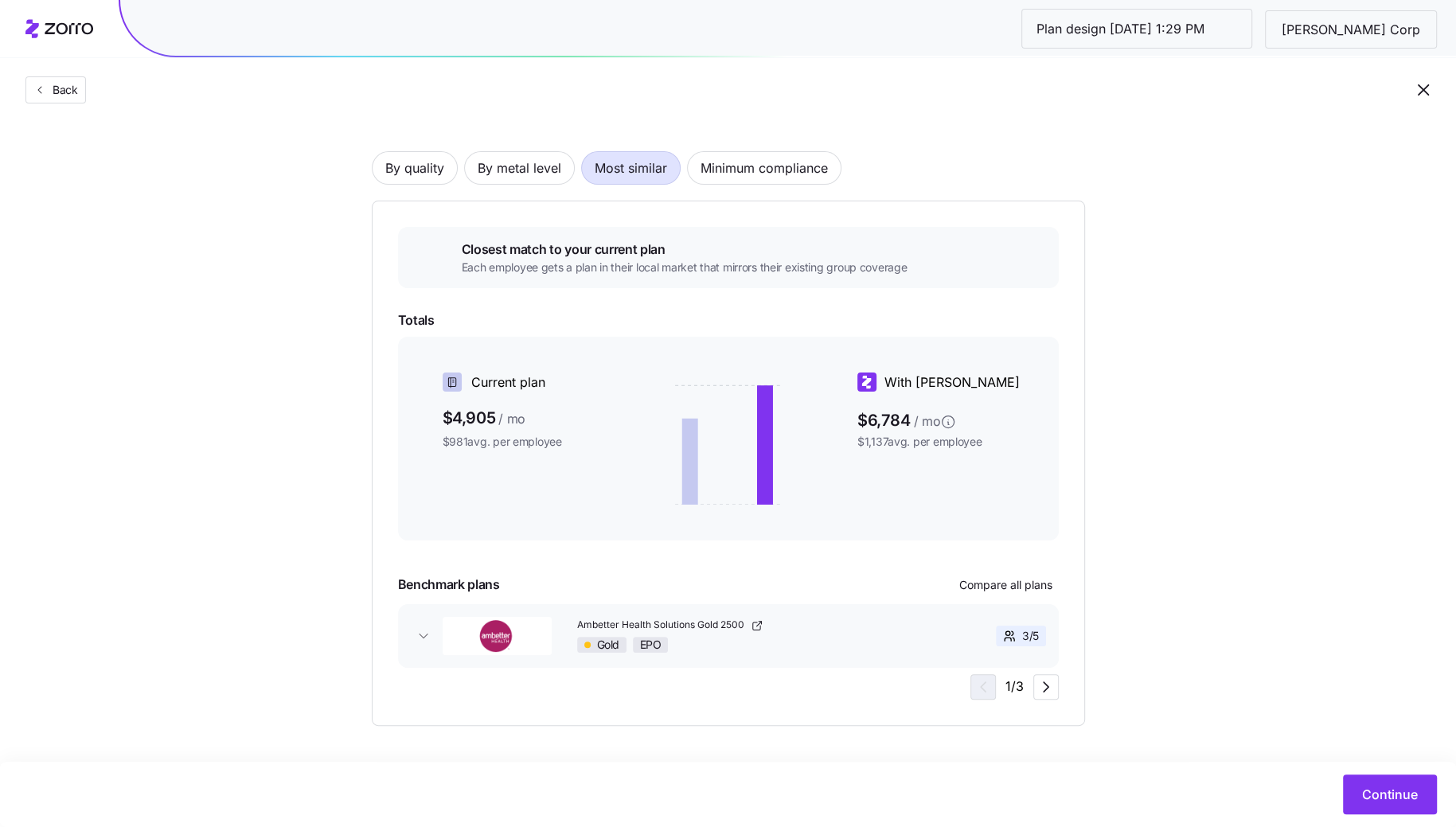
scroll to position [90, 0]
